Goal: Task Accomplishment & Management: Manage account settings

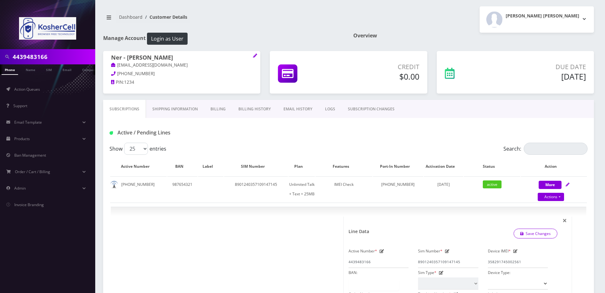
select select "244"
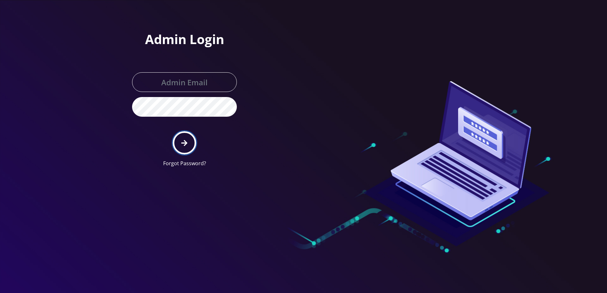
click at [177, 147] on button "submit" at bounding box center [184, 142] width 23 height 23
type input "larry@koshercell.org"
click at [183, 148] on button "submit" at bounding box center [184, 142] width 23 height 23
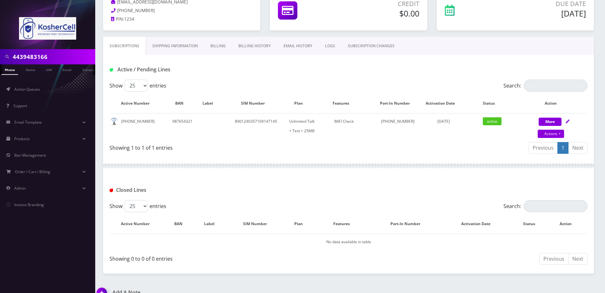
scroll to position [64, 0]
click at [556, 134] on link "Actions" at bounding box center [551, 134] width 26 height 8
select select "244"
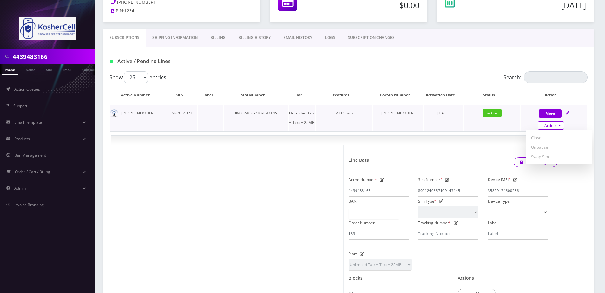
scroll to position [0, 0]
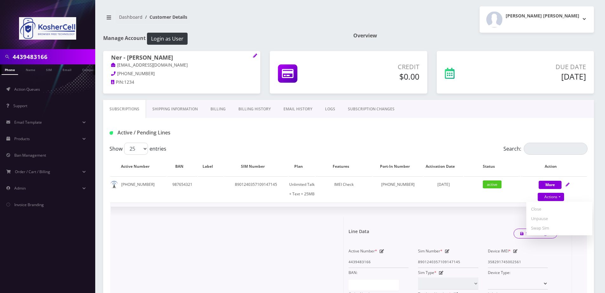
click at [327, 111] on link "LOGS" at bounding box center [330, 109] width 23 height 18
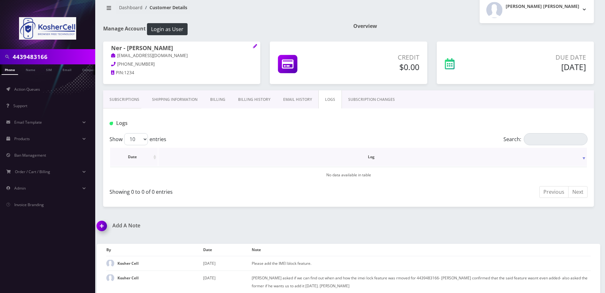
scroll to position [15, 0]
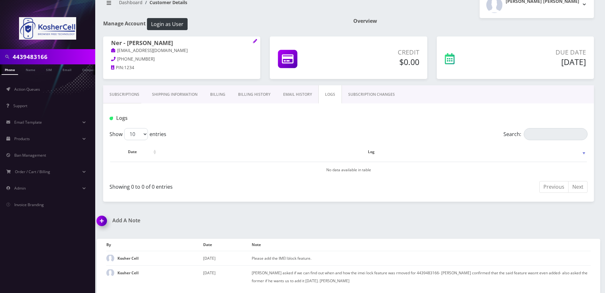
click at [118, 95] on link "Subscriptions" at bounding box center [124, 94] width 43 height 18
